Goal: Check status: Check status

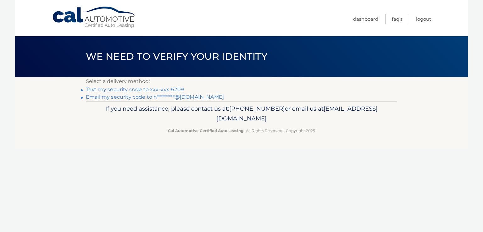
click at [143, 90] on link "Text my security code to xxx-xxx-6209" at bounding box center [135, 89] width 98 height 6
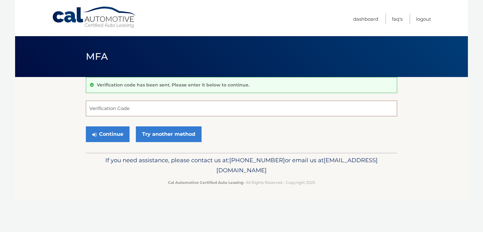
click at [127, 110] on input "Verification Code" at bounding box center [241, 109] width 311 height 16
type input "226082"
click at [107, 133] on button "Continue" at bounding box center [108, 134] width 44 height 16
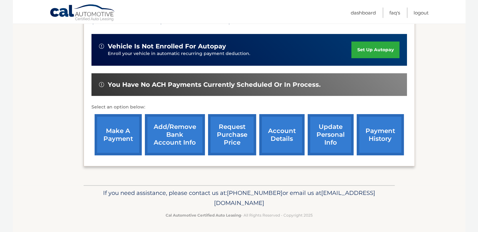
scroll to position [148, 0]
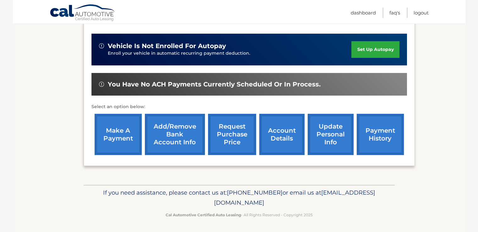
click at [373, 132] on link "payment history" at bounding box center [380, 134] width 47 height 41
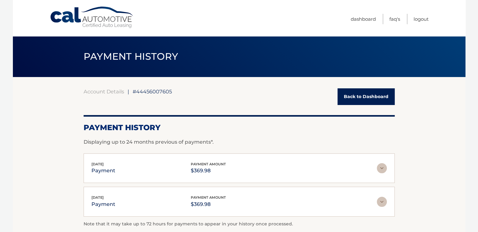
click at [365, 96] on link "Back to Dashboard" at bounding box center [366, 96] width 57 height 17
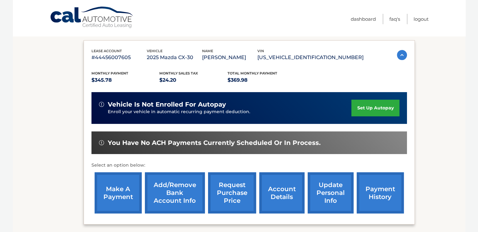
scroll to position [94, 0]
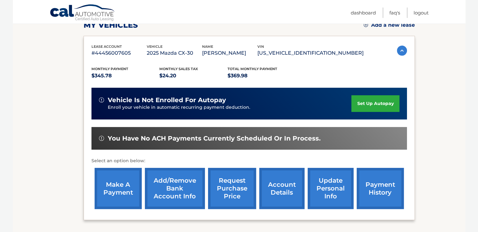
click at [278, 191] on link "account details" at bounding box center [281, 188] width 45 height 41
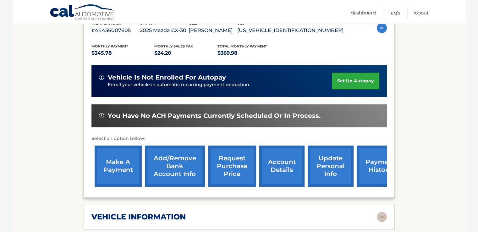
scroll to position [126, 0]
